Goal: Task Accomplishment & Management: Manage account settings

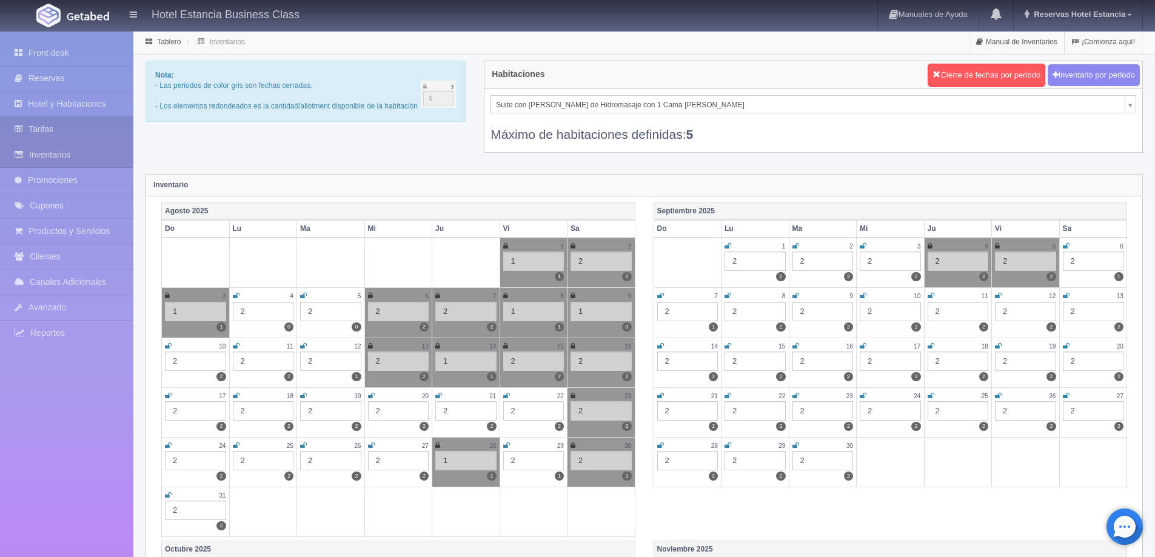
click at [67, 129] on link "Tarifas" at bounding box center [66, 129] width 133 height 25
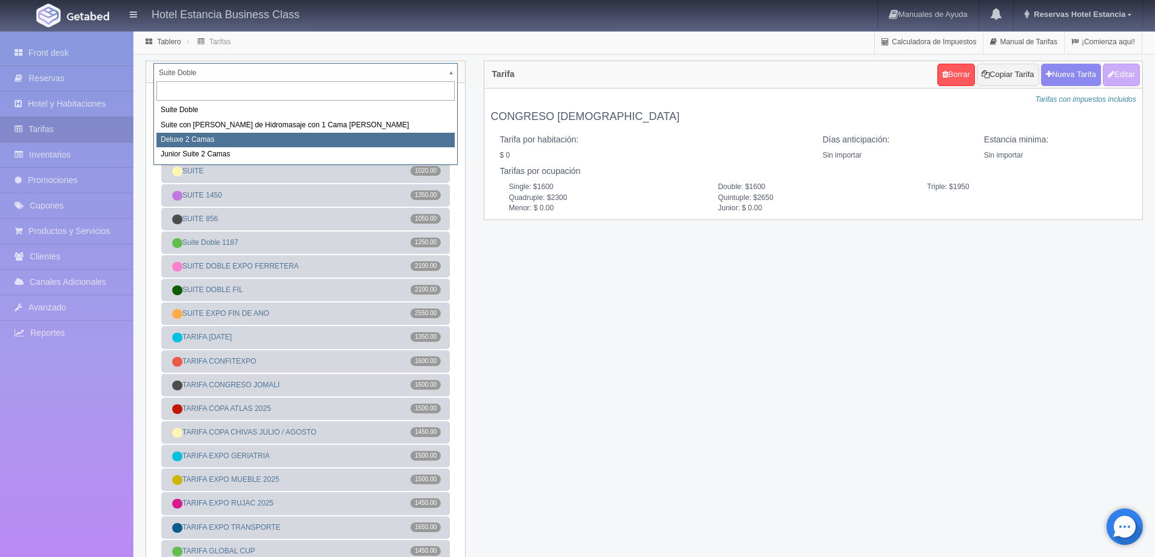
select select "2134"
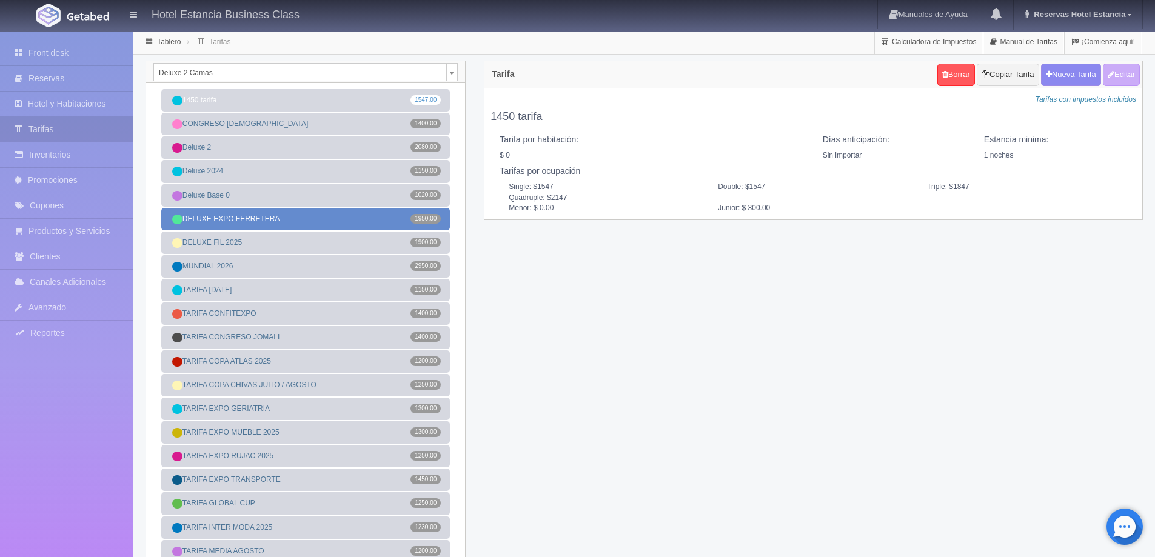
click at [312, 221] on link "DELUXE EXPO FERRETERA 1950.00" at bounding box center [305, 219] width 289 height 22
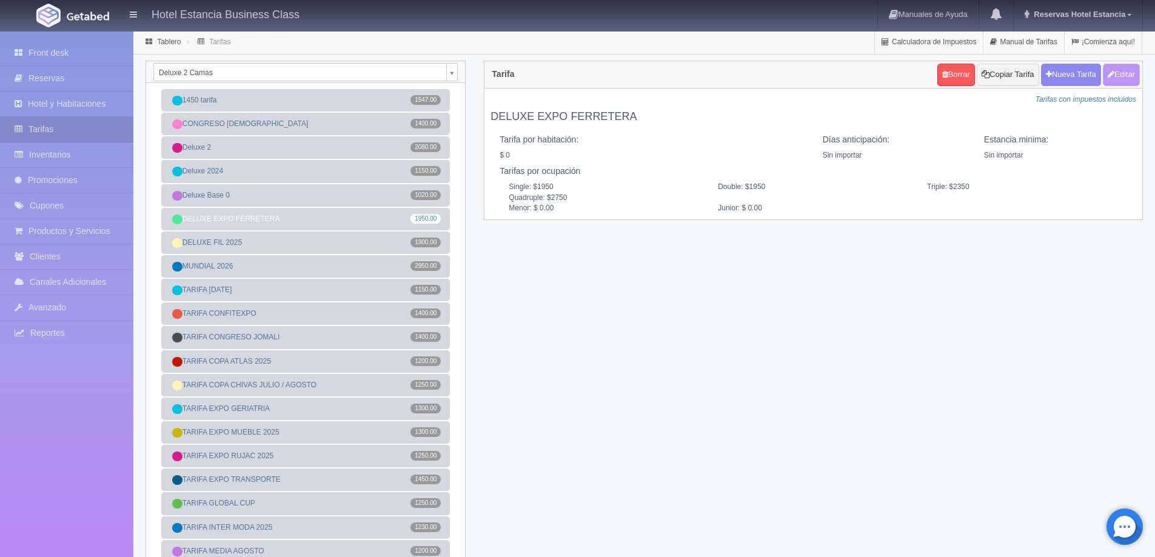
click at [1122, 65] on button "Editar" at bounding box center [1121, 75] width 37 height 22
type input "DELUXE EXPO FERRETERA"
select select "0"
type input "0"
checkbox input "false"
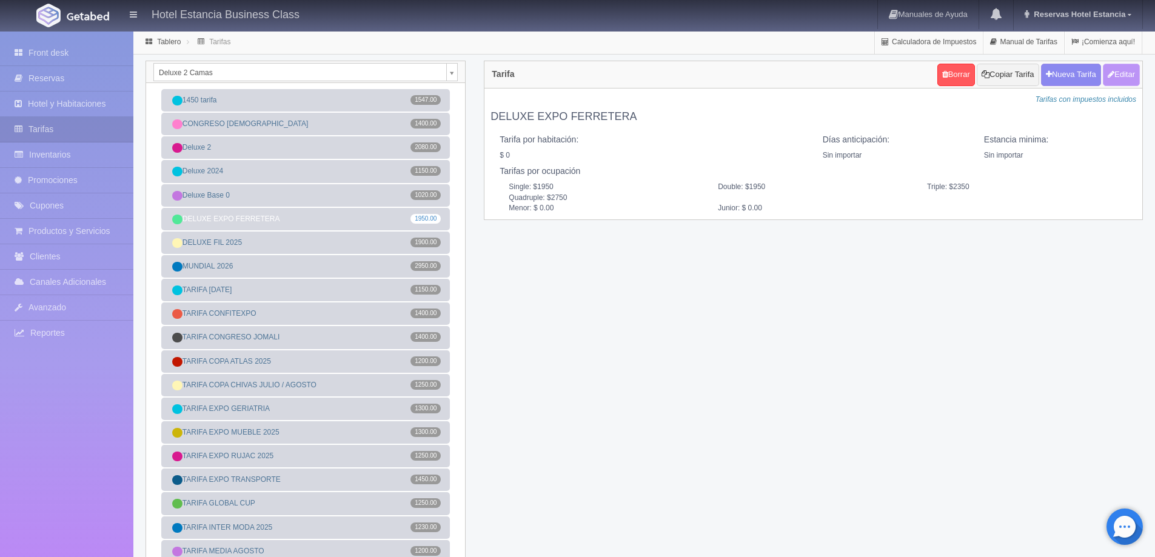
type input "1950"
type input "2350"
type input "2750"
type input "0.00"
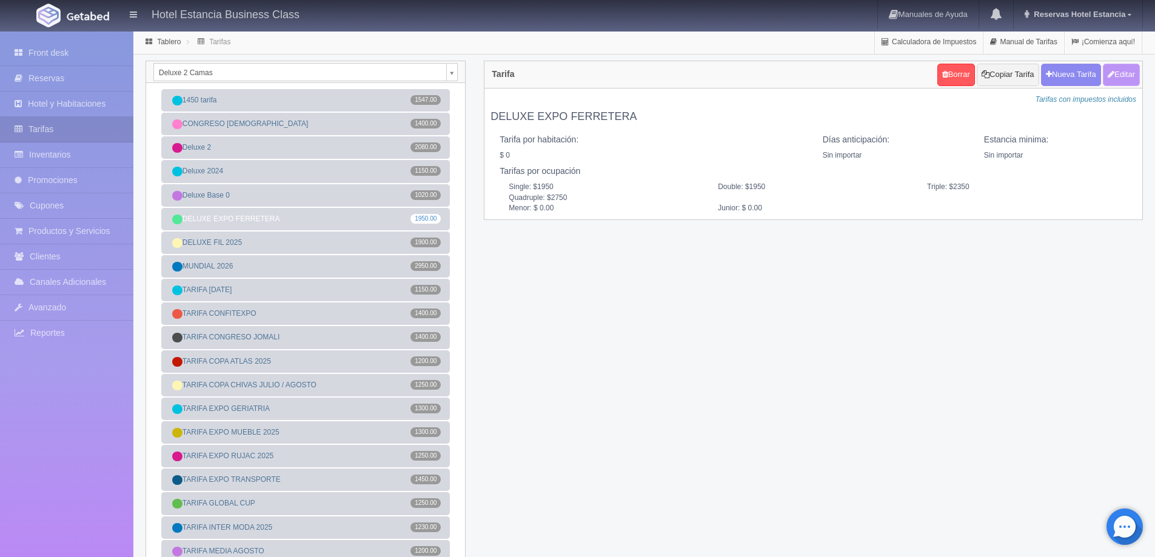
type input "0.00"
checkbox input "true"
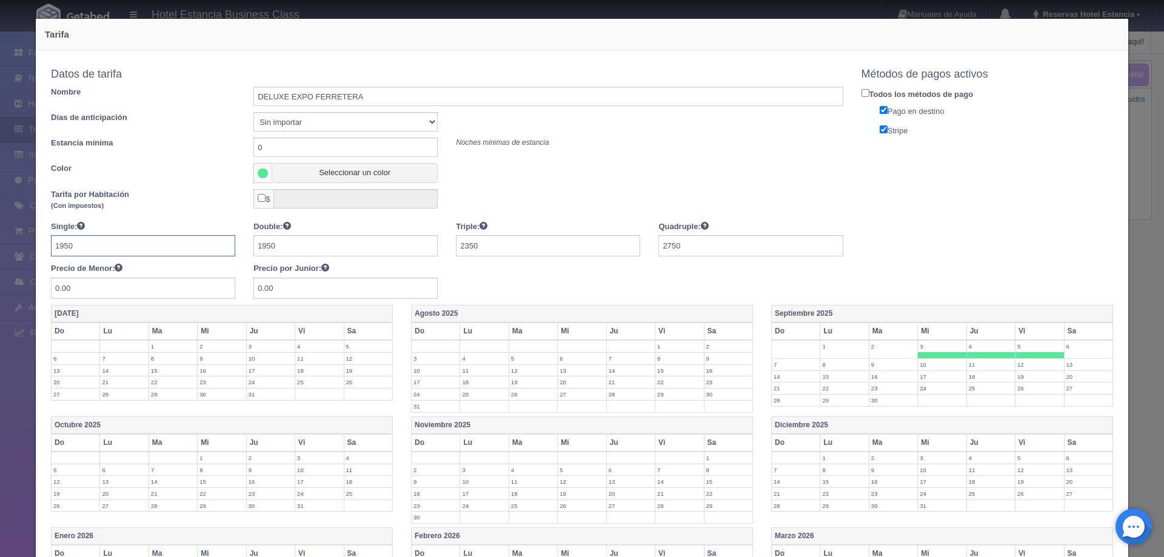
drag, startPoint x: 137, startPoint y: 252, endPoint x: 55, endPoint y: 252, distance: 81.9
click at [55, 252] on input "1950" at bounding box center [143, 245] width 184 height 21
type input "1500"
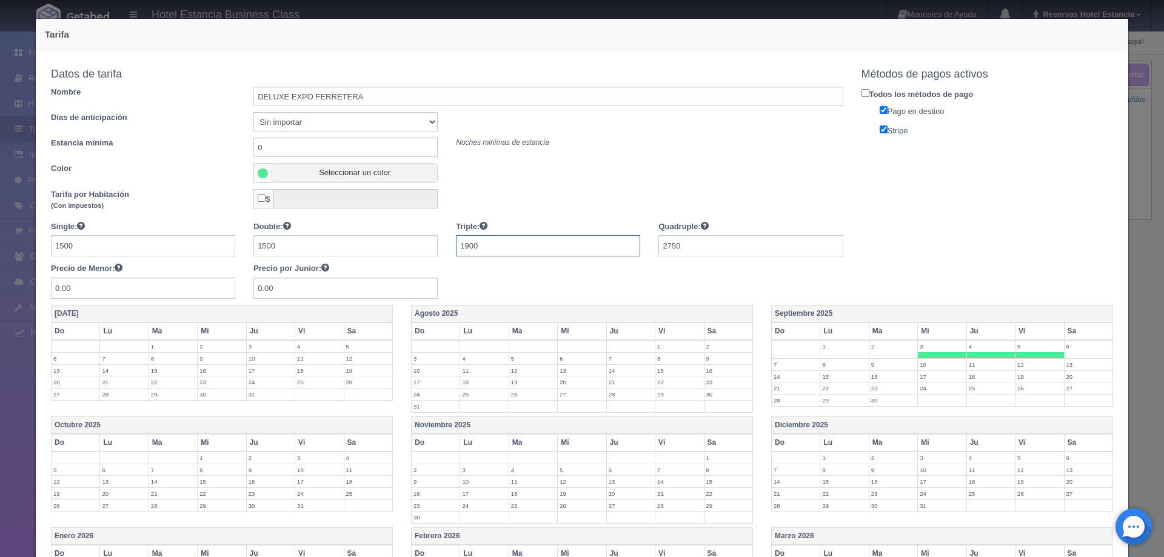
type input "1900"
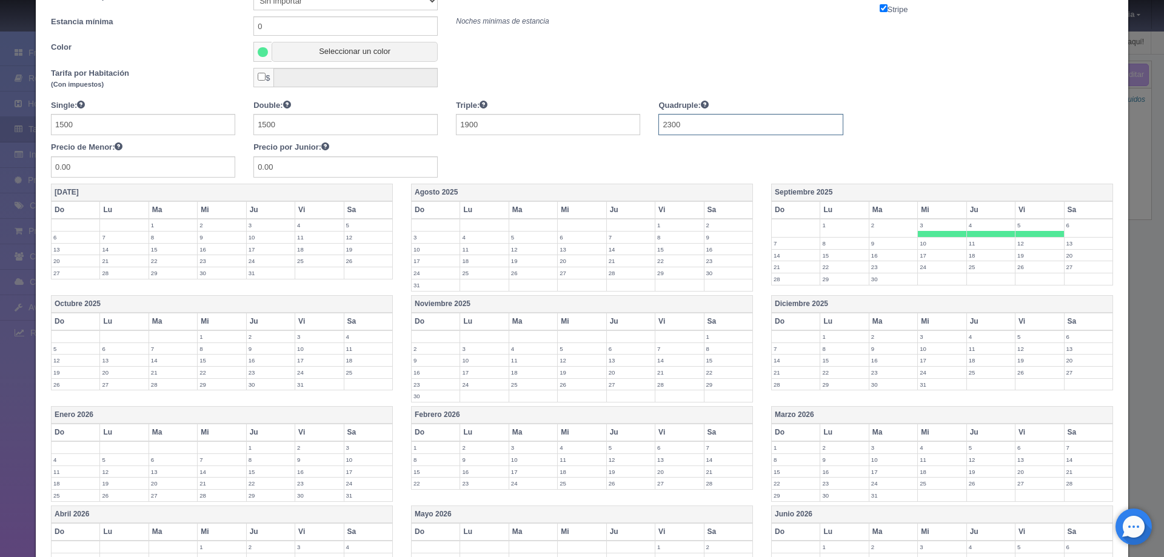
scroll to position [283, 0]
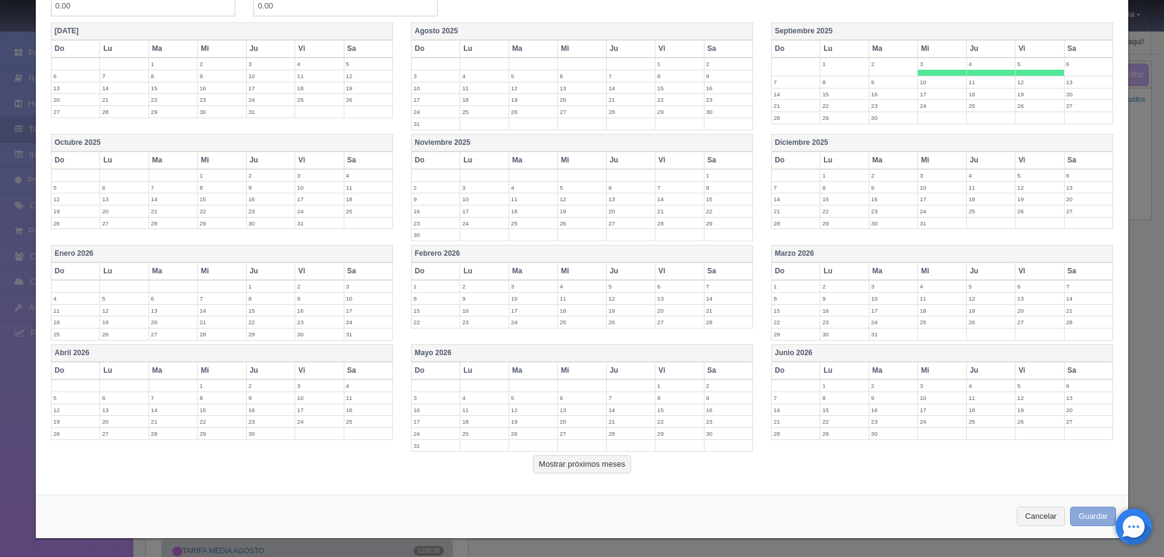
type input "2300"
click at [1091, 512] on button "Guardar" at bounding box center [1093, 517] width 46 height 20
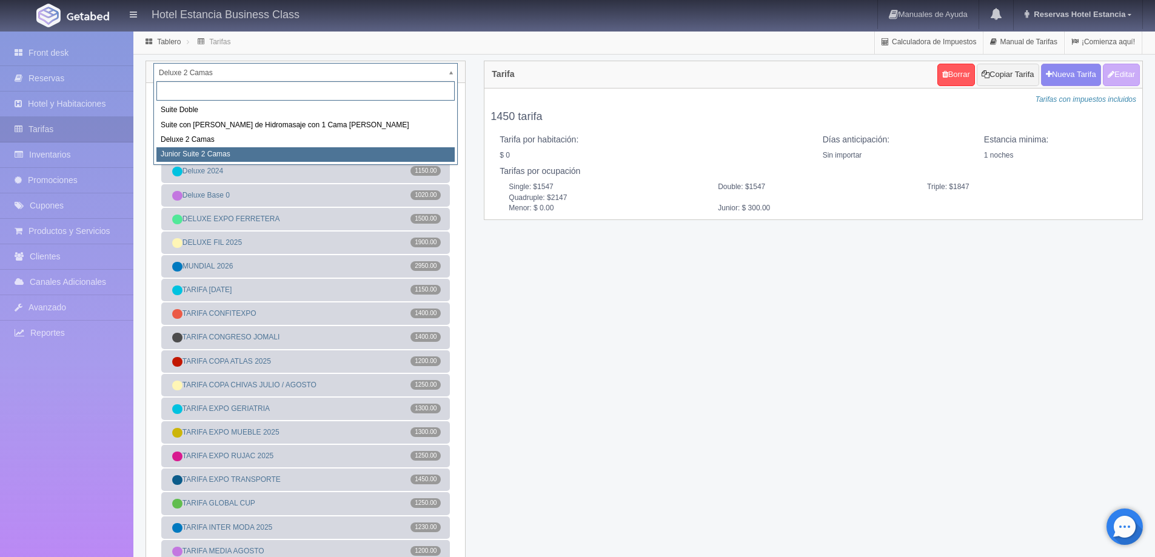
drag, startPoint x: 284, startPoint y: 106, endPoint x: 267, endPoint y: 150, distance: 47.2
select select "2164"
click at [267, 150] on link "Deluxe 2 2080.00" at bounding box center [305, 147] width 289 height 22
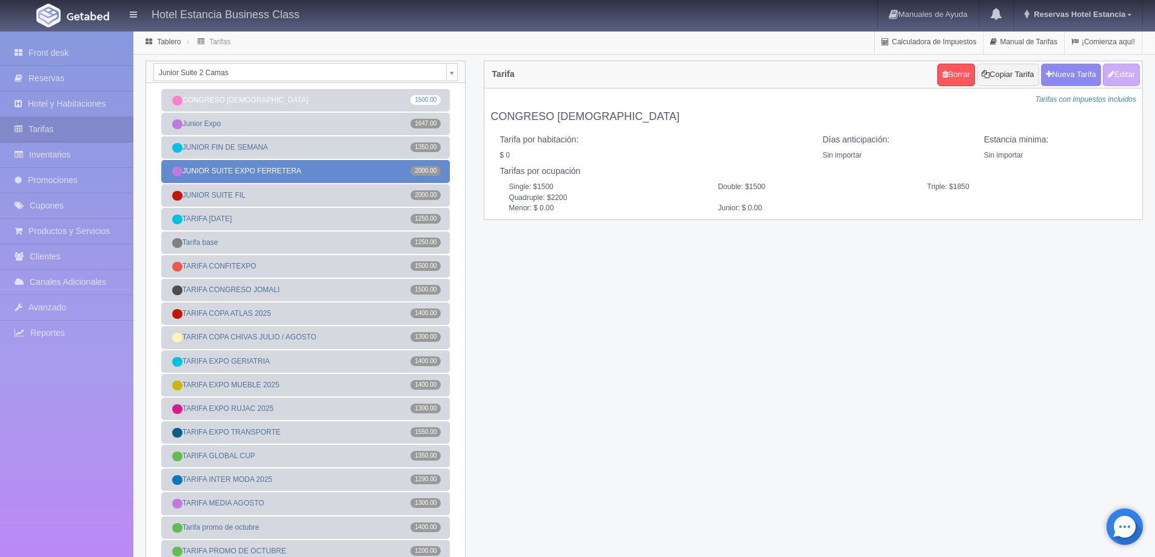
click at [297, 171] on link "JUNIOR SUITE EXPO FERRETERA 2000.00" at bounding box center [305, 171] width 289 height 22
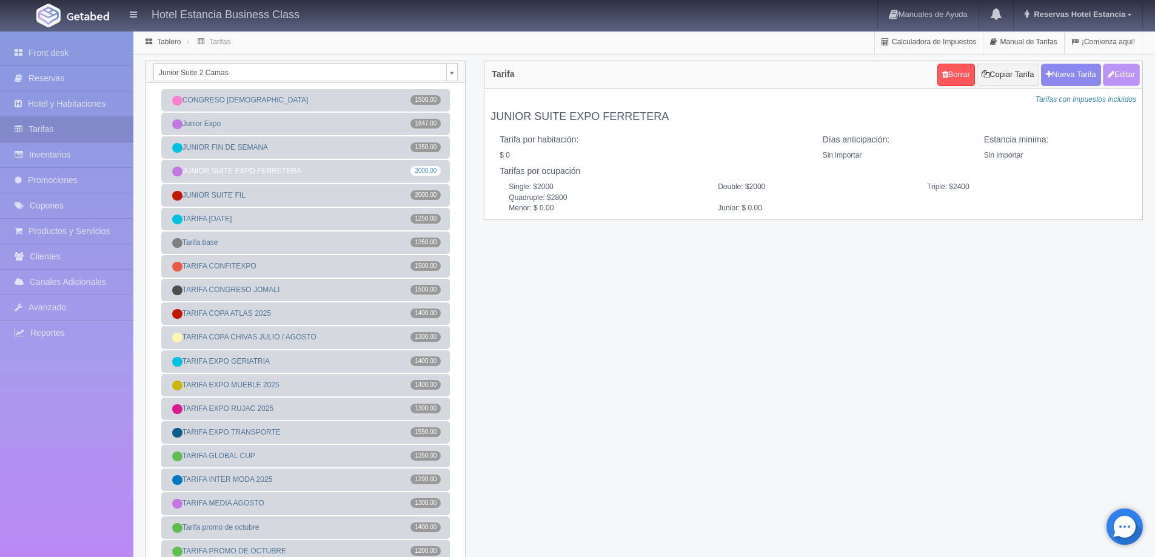
click at [1122, 75] on button "Editar" at bounding box center [1121, 75] width 37 height 22
type input "JUNIOR SUITE EXPO FERRETERA"
select select "0"
type input "0"
checkbox input "false"
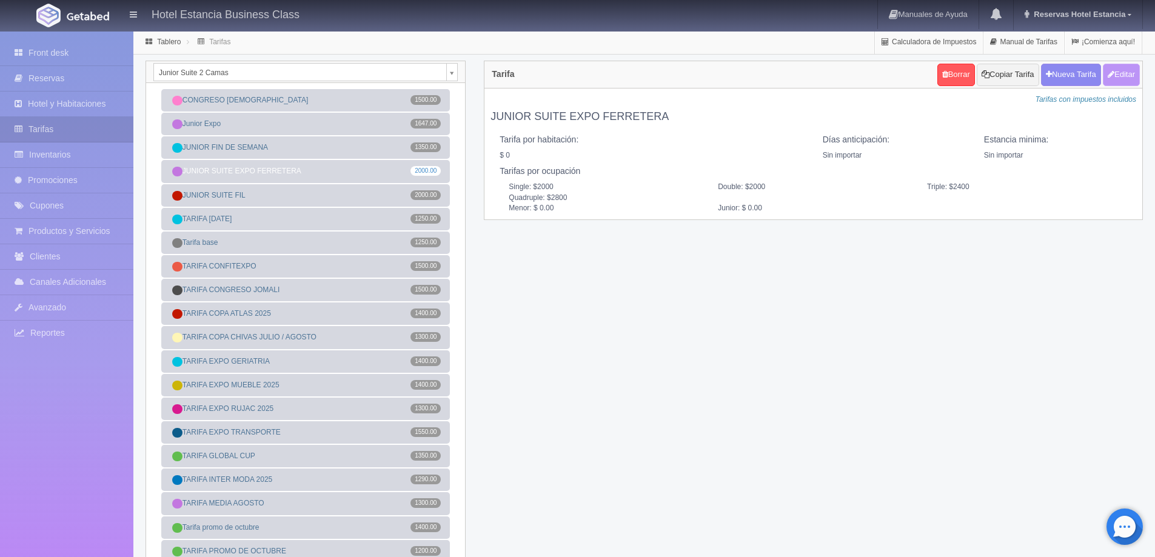
type input "2000"
type input "2400"
type input "2800"
type input "0.00"
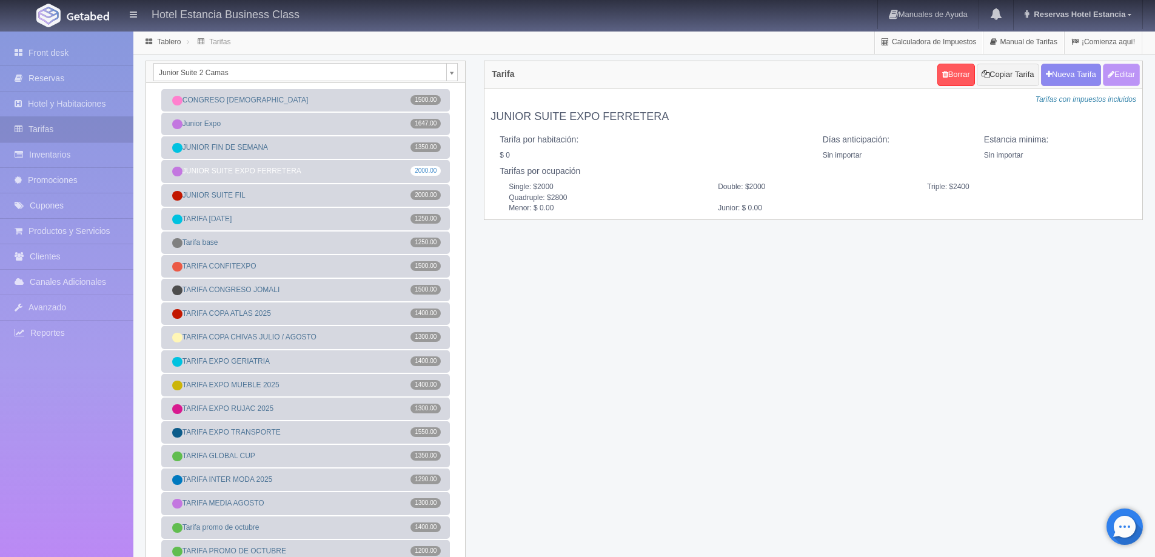
type input "0.00"
checkbox input "true"
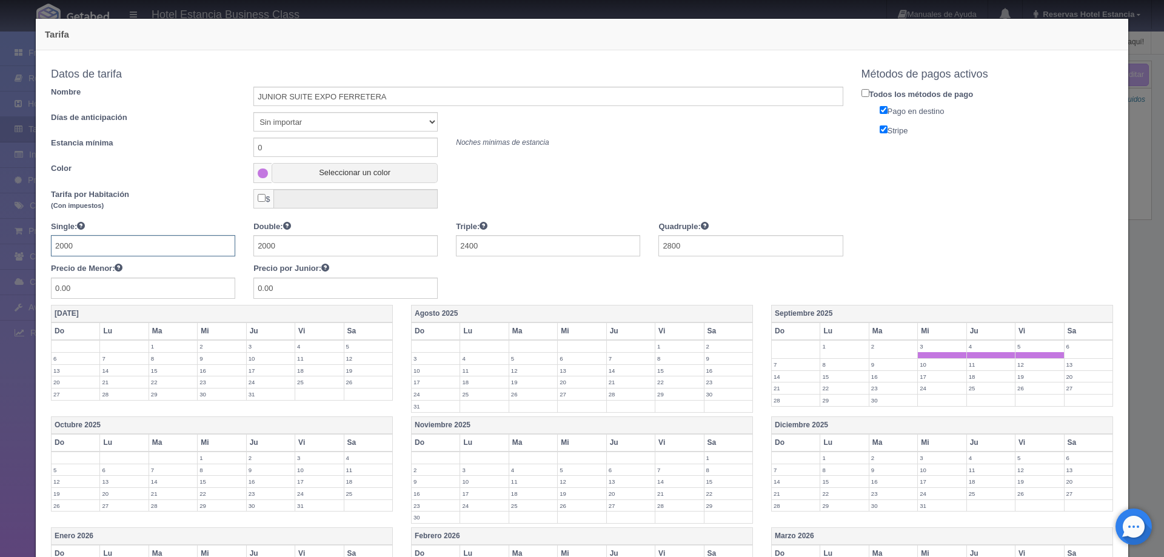
click at [176, 244] on input "2000" at bounding box center [143, 245] width 184 height 21
type input "1600"
type input "1900"
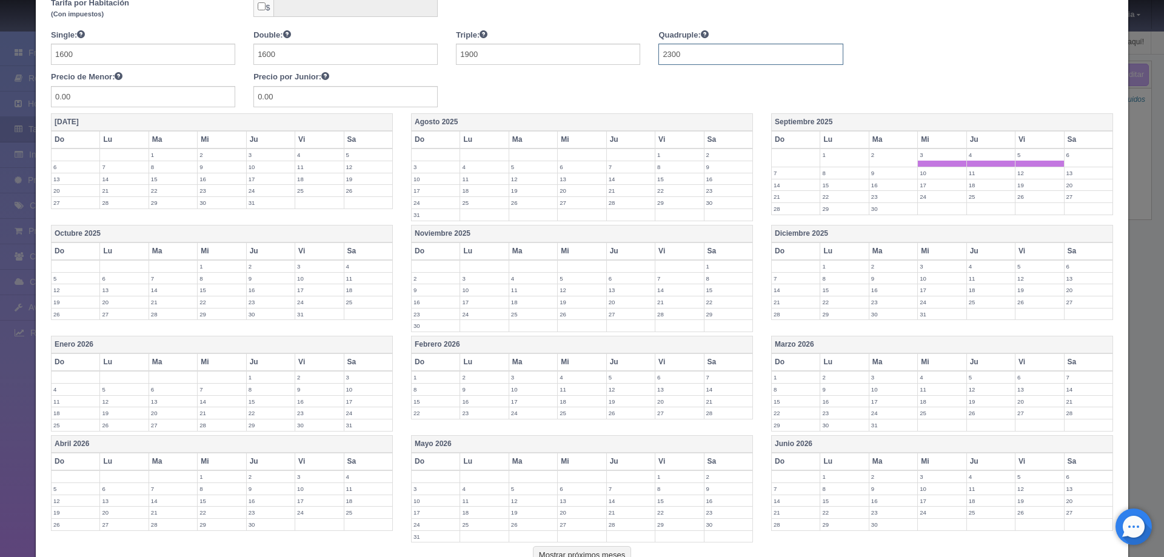
scroll to position [283, 0]
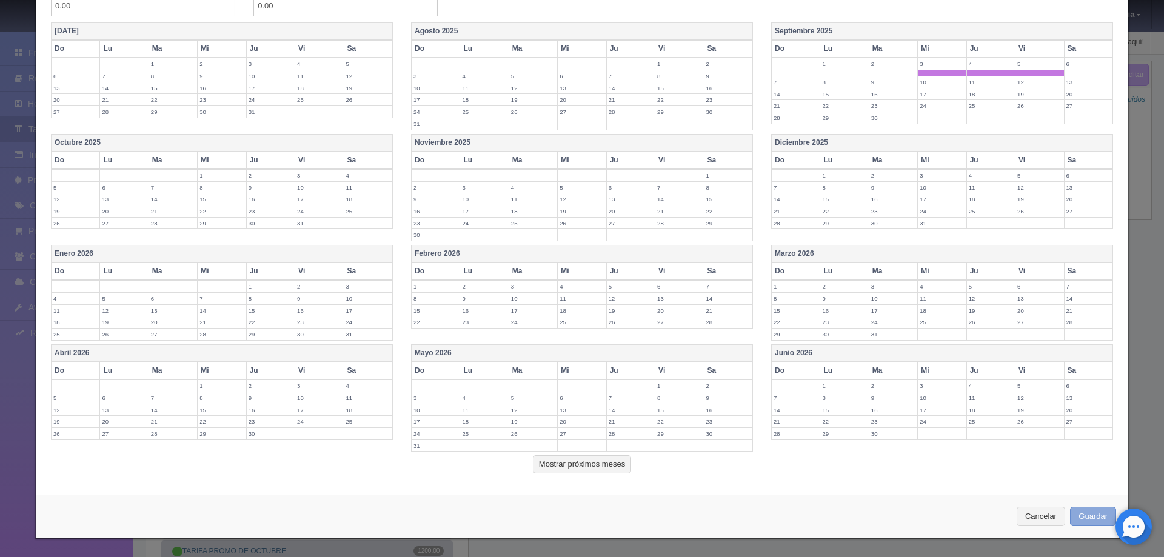
type input "2300"
click at [1083, 511] on button "Guardar" at bounding box center [1093, 517] width 46 height 20
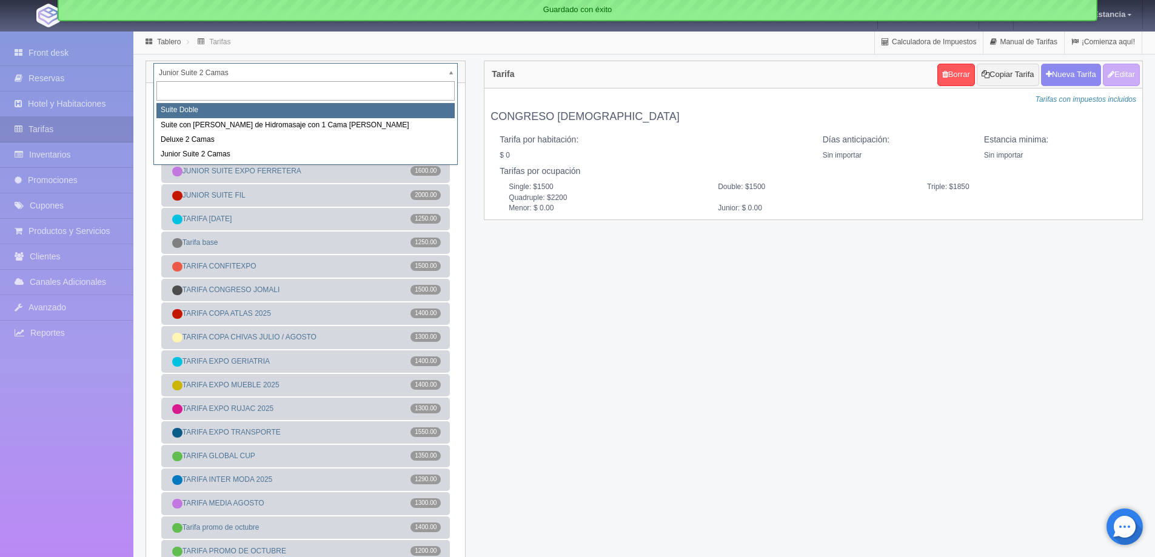
select select "546"
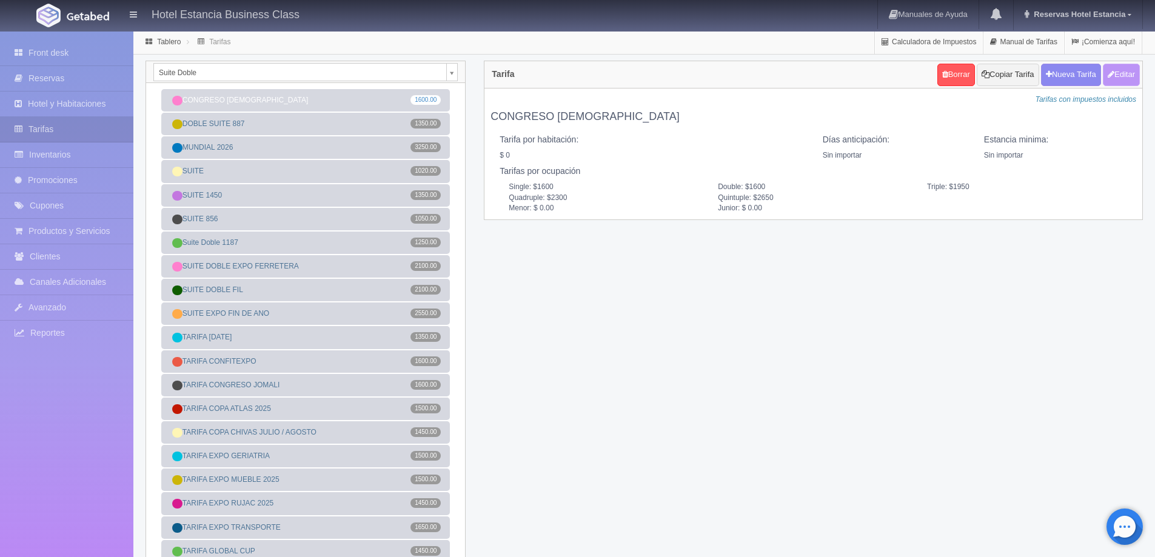
click at [1121, 73] on button "Editar" at bounding box center [1121, 75] width 37 height 22
type input "CONGRESO [DEMOGRAPHIC_DATA]"
select select "0"
type input "0"
checkbox input "false"
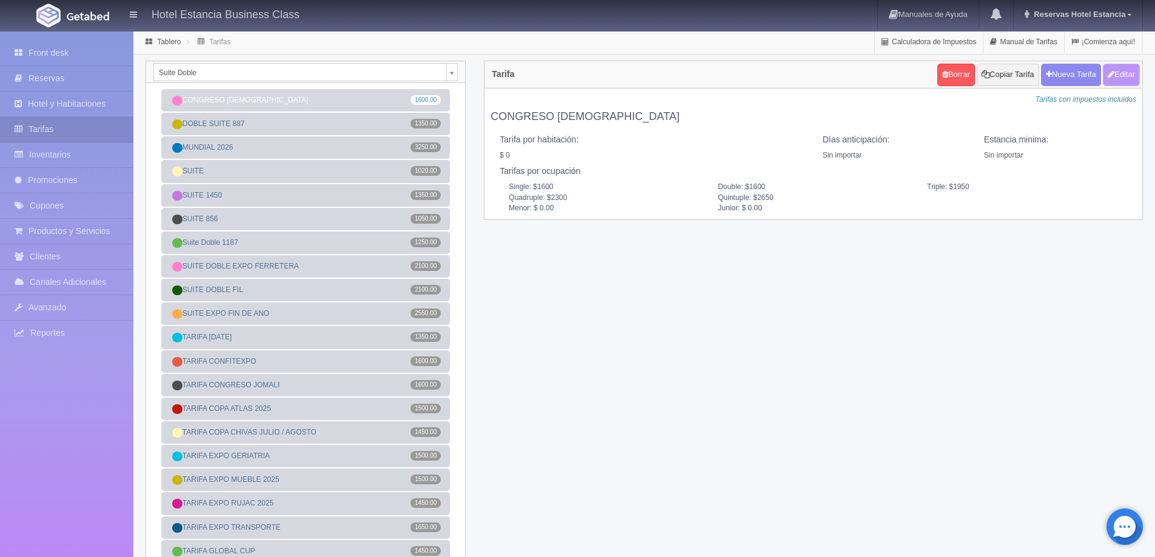
type input "1600"
type input "1950"
type input "2300"
type input "2650"
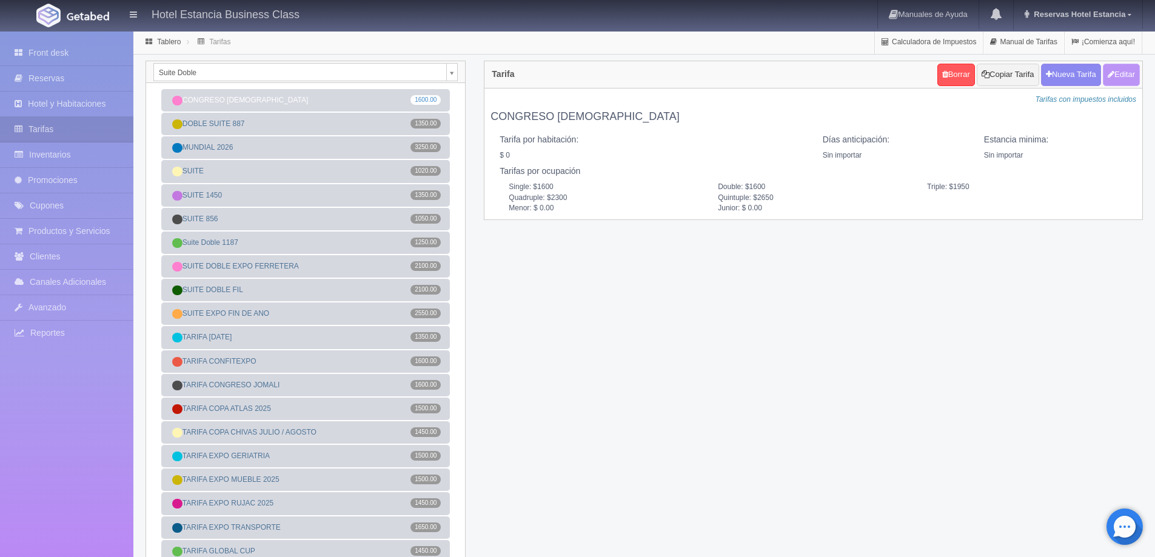
type input "0.00"
checkbox input "true"
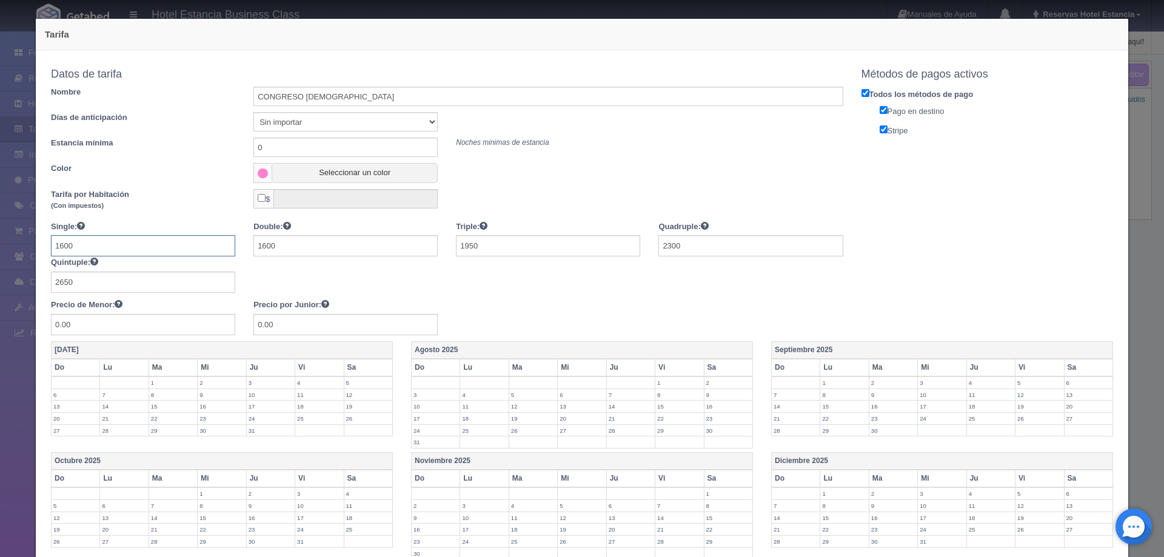
click at [160, 247] on input "1600" at bounding box center [143, 245] width 184 height 21
type input "1700"
type input "2100"
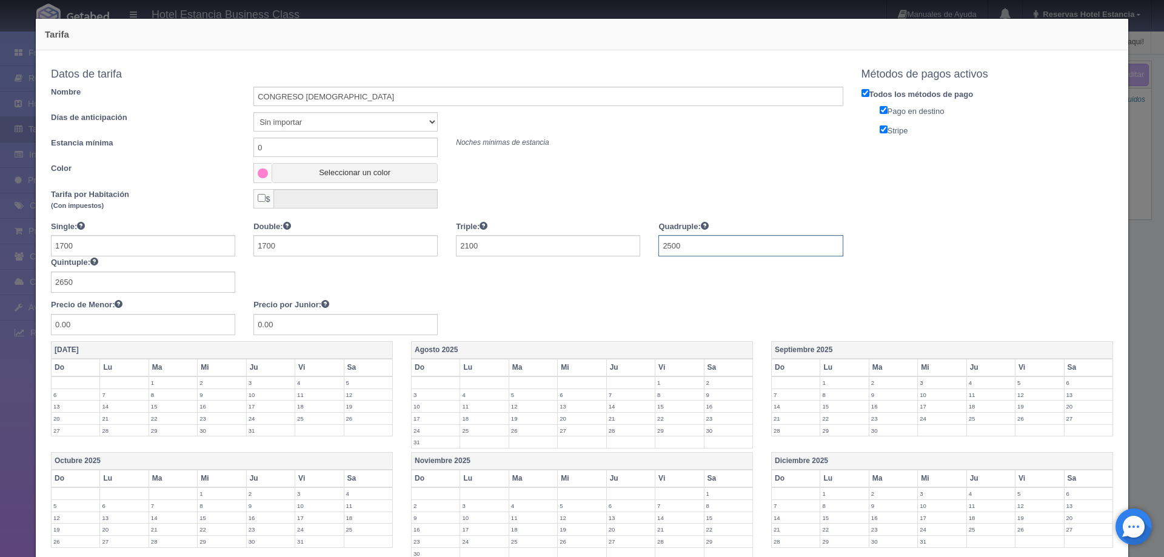
type input "2500"
type input "2800"
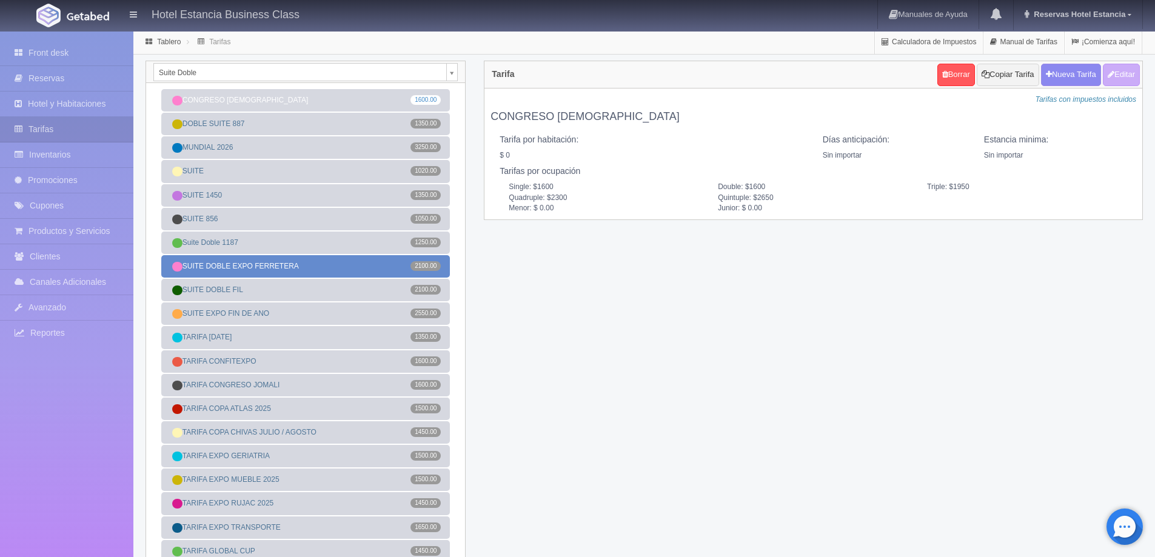
click at [272, 264] on link "SUITE DOBLE EXPO FERRETERA 2100.00" at bounding box center [305, 266] width 289 height 22
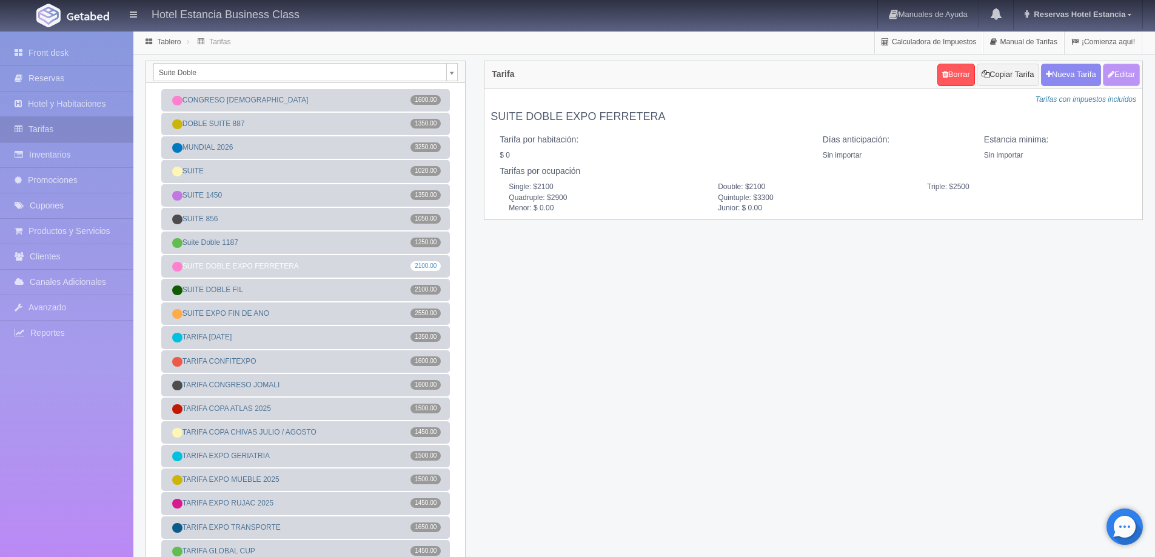
click at [1116, 77] on button "Editar" at bounding box center [1121, 75] width 37 height 22
type input "SUITE DOBLE EXPO FERRETERA"
select select "0"
type input "0"
checkbox input "false"
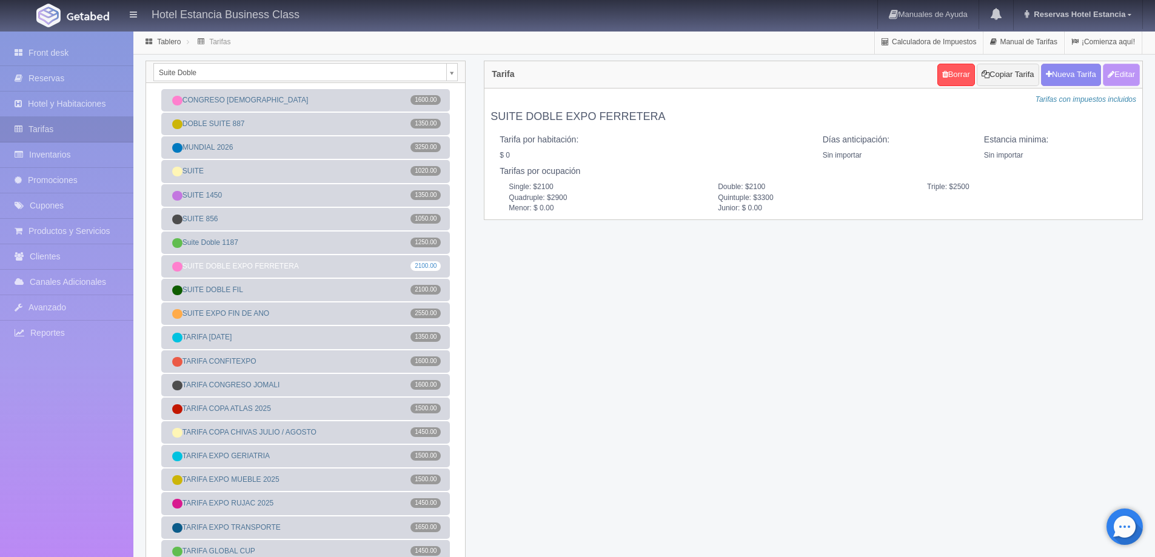
type input "2100"
type input "2500"
type input "2900"
type input "3300"
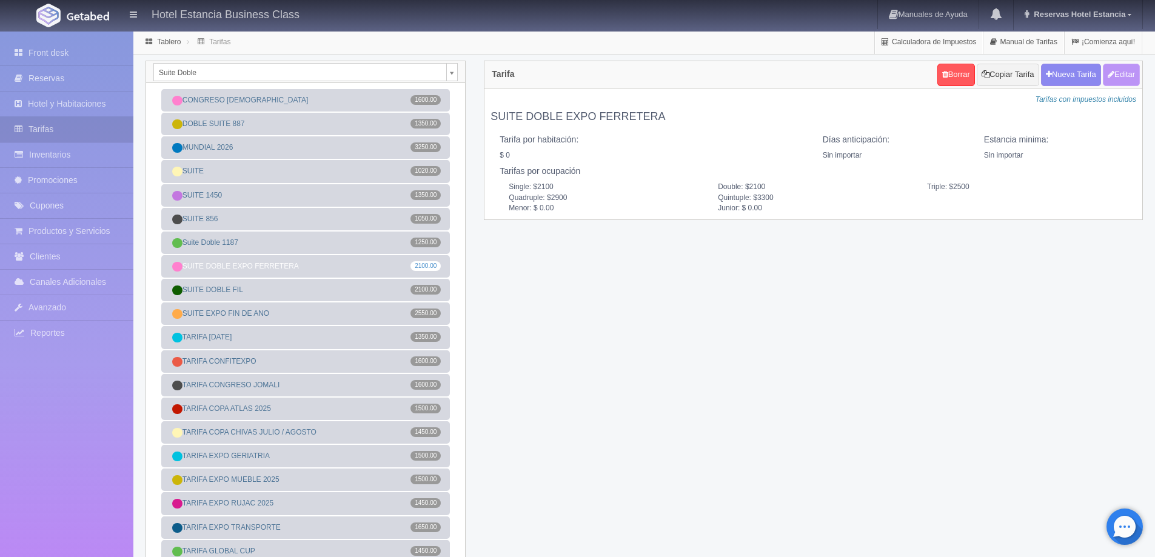
type input "0.00"
checkbox input "true"
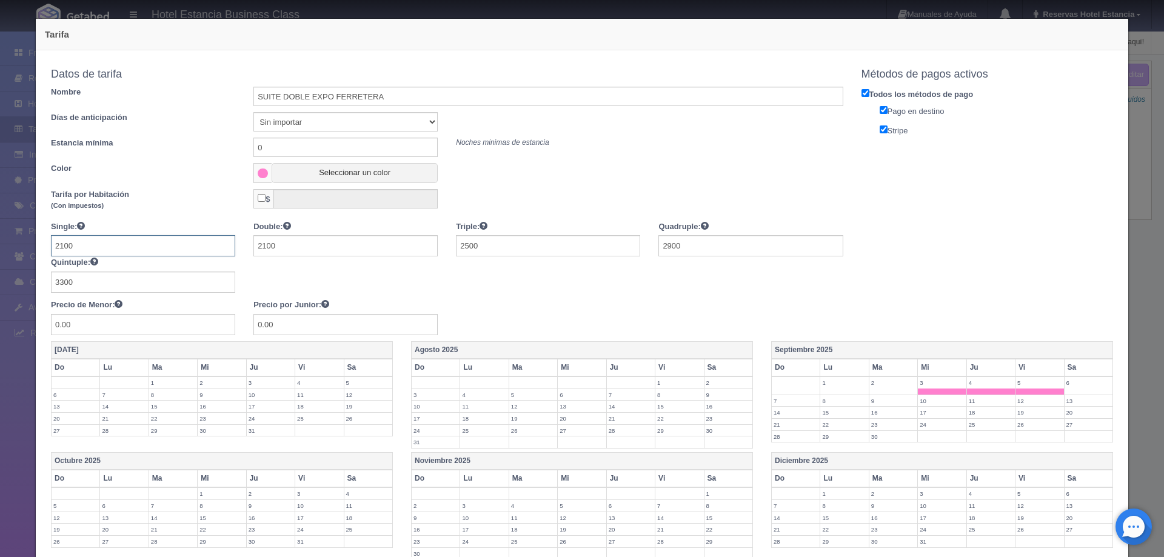
click at [172, 247] on input "2100" at bounding box center [143, 245] width 184 height 21
type input "1700"
type input "2100"
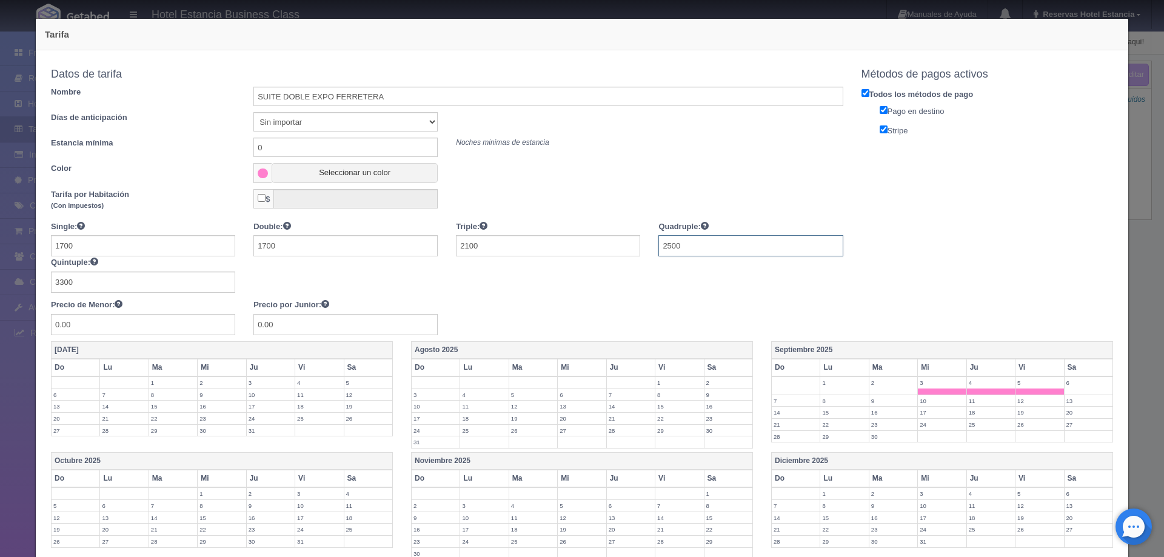
type input "2500"
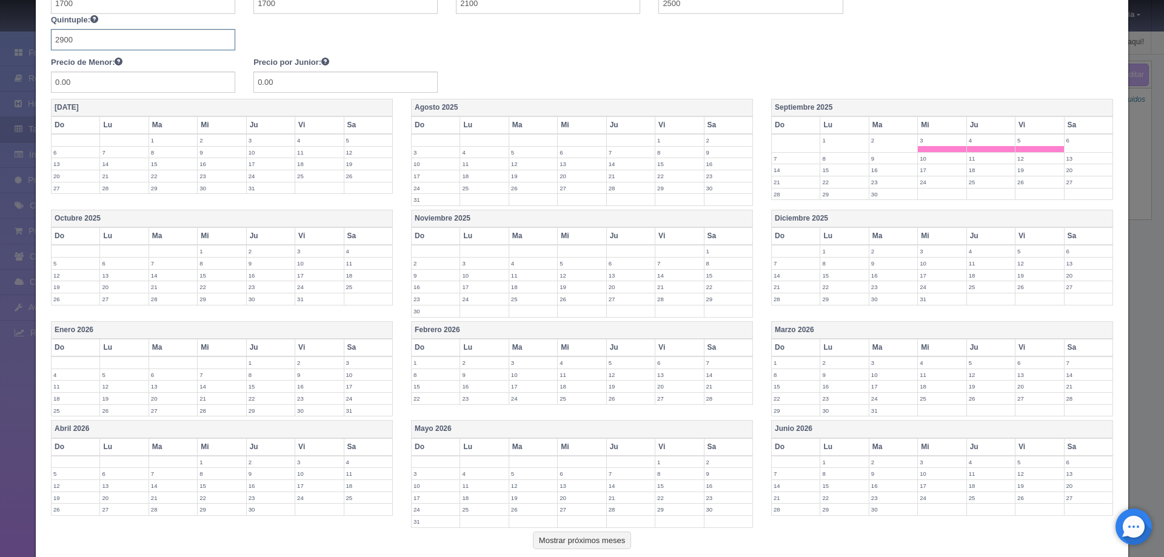
scroll to position [319, 0]
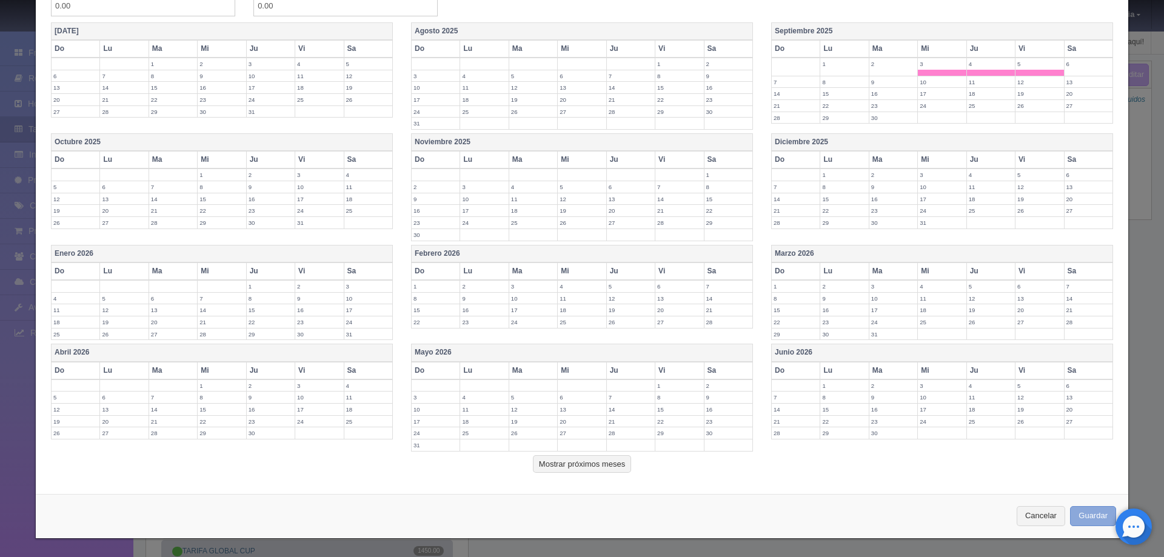
type input "2900"
click at [1075, 511] on button "Guardar" at bounding box center [1093, 516] width 46 height 20
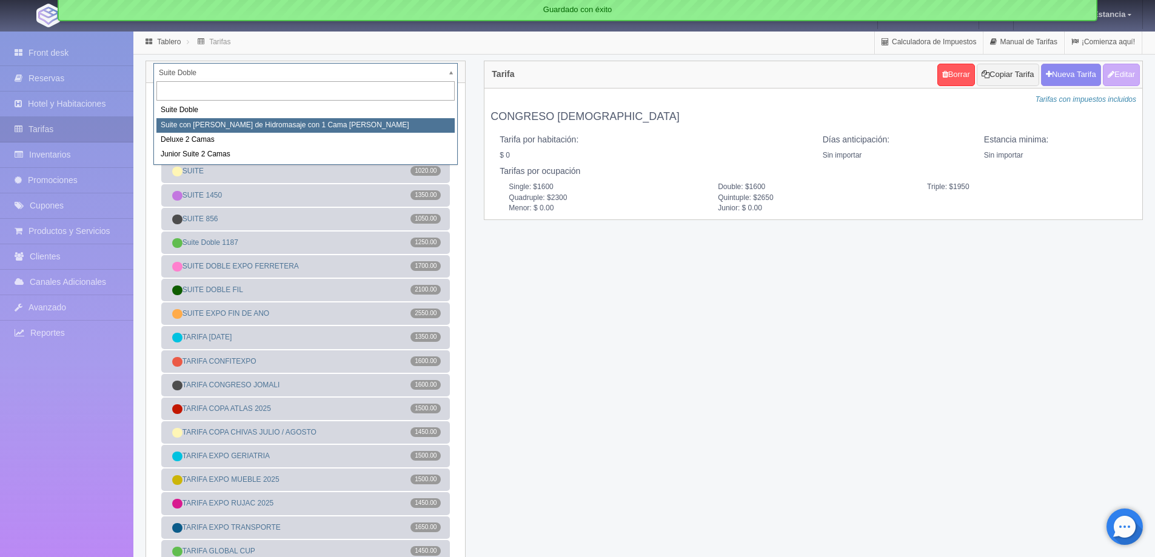
select select "2033"
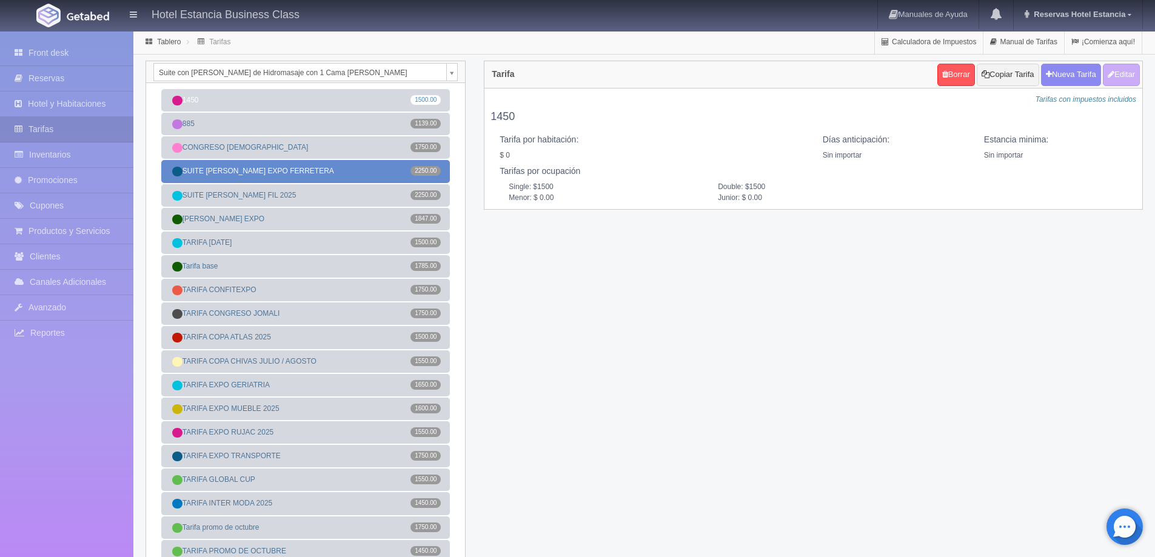
click at [330, 168] on link "SUITE [PERSON_NAME] EXPO FERRETERA 2250.00" at bounding box center [305, 171] width 289 height 22
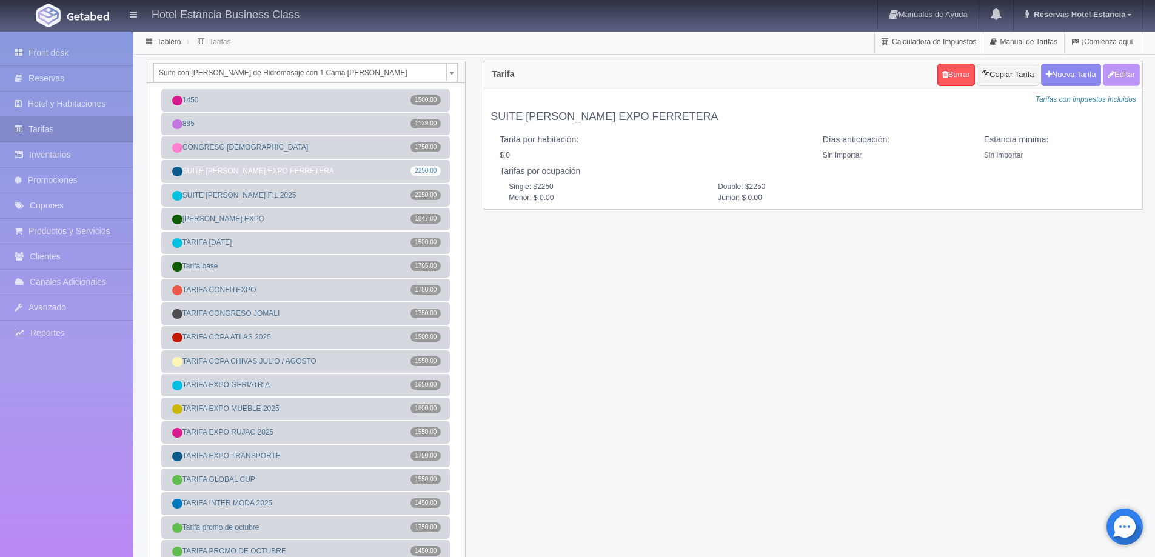
click at [1127, 79] on button "Editar" at bounding box center [1121, 75] width 37 height 22
type input "SUITE [PERSON_NAME] EXPO FERRETERA"
select select "0"
type input "0"
checkbox input "false"
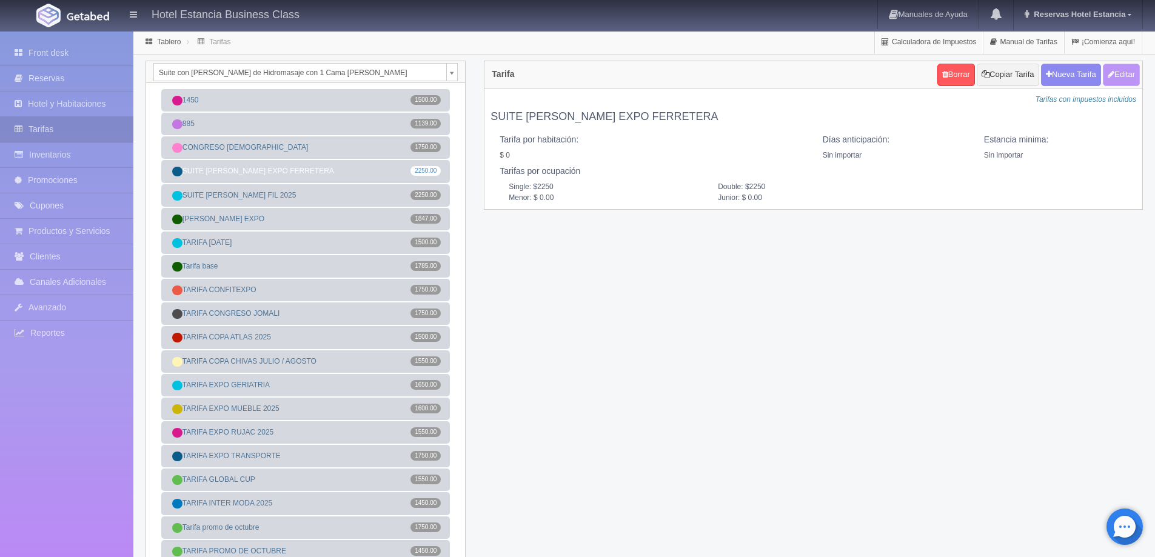
type input "2250"
type input "0.00"
checkbox input "true"
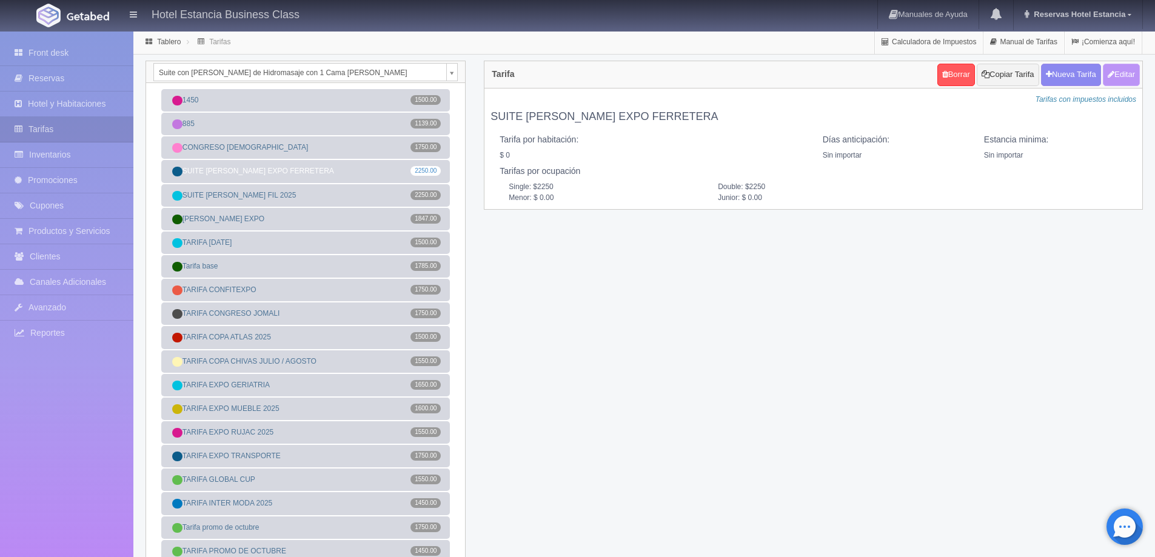
checkbox input "true"
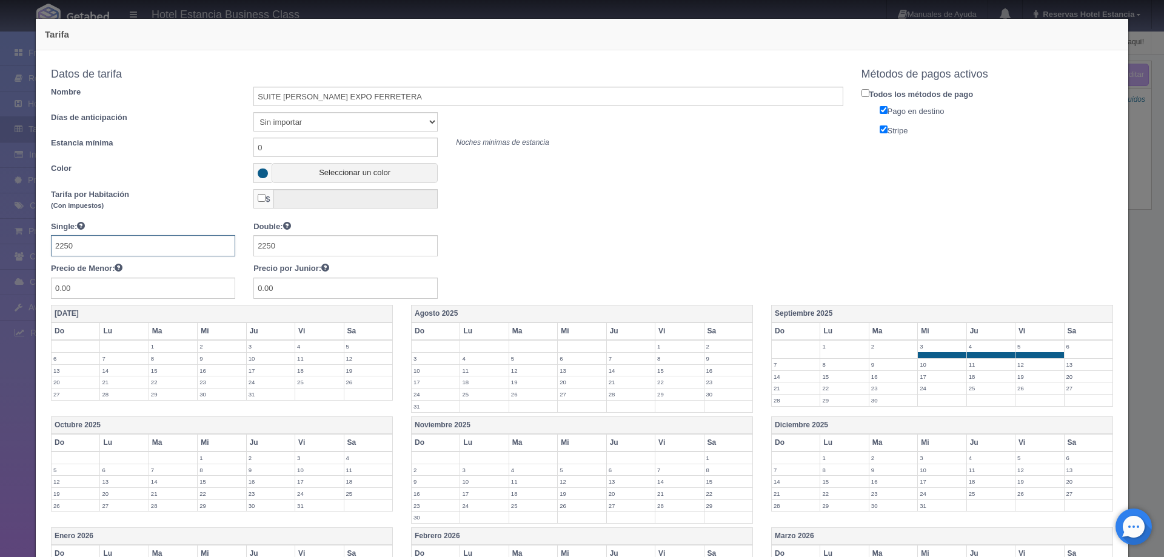
click at [119, 244] on input "2250" at bounding box center [143, 245] width 184 height 21
type input "1850"
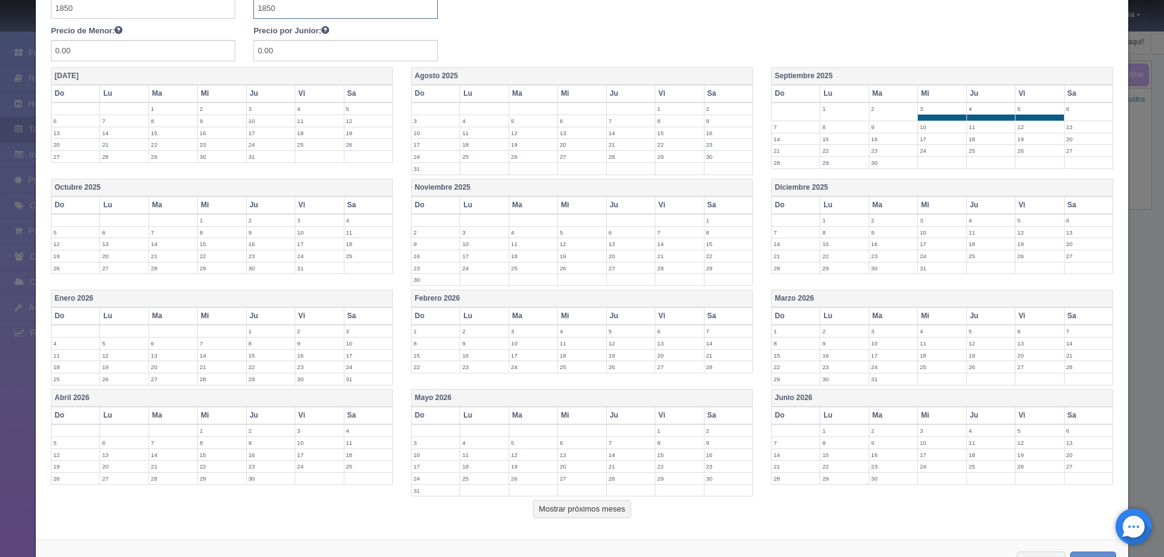
scroll to position [283, 0]
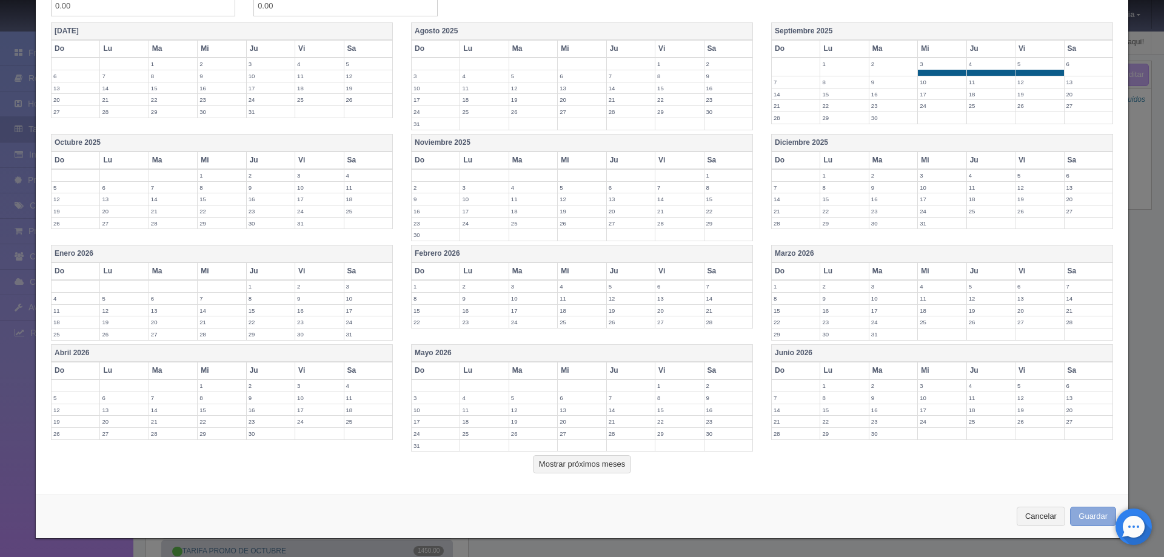
type input "1850"
click at [1072, 515] on button "Guardar" at bounding box center [1093, 517] width 46 height 20
